Goal: Task Accomplishment & Management: Use online tool/utility

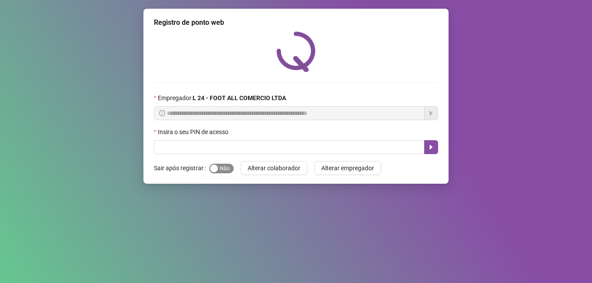
click at [214, 167] on div "button" at bounding box center [214, 169] width 8 height 8
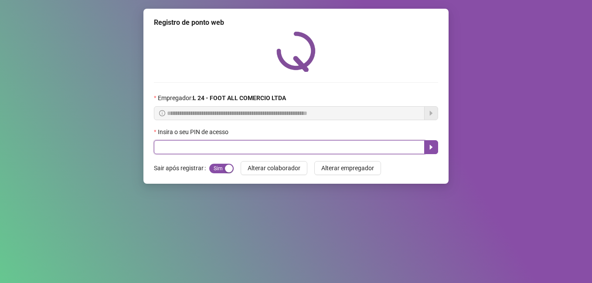
click at [223, 147] on input "text" at bounding box center [289, 147] width 271 height 14
type input "*****"
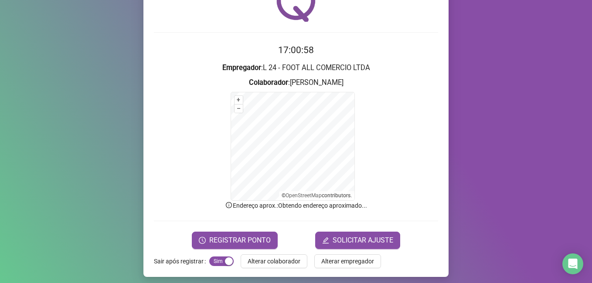
scroll to position [55, 0]
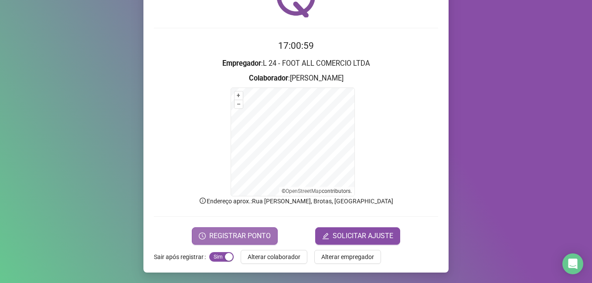
click at [238, 230] on button "REGISTRAR PONTO" at bounding box center [235, 236] width 86 height 17
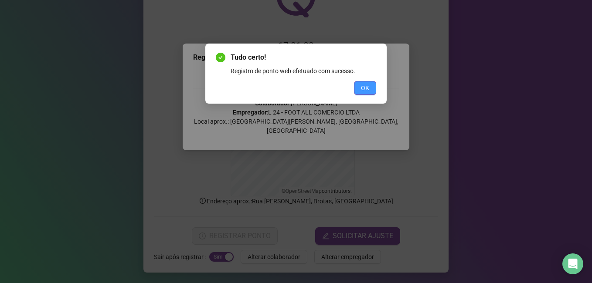
click at [368, 90] on span "OK" at bounding box center [365, 88] width 8 height 10
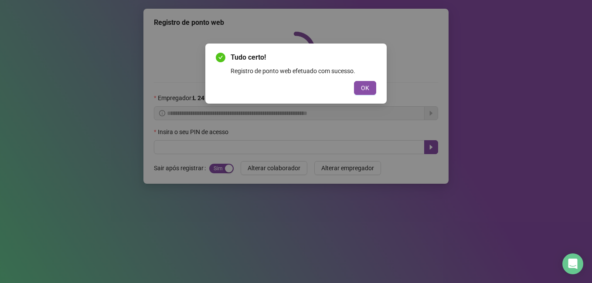
scroll to position [0, 0]
